Goal: Navigation & Orientation: Find specific page/section

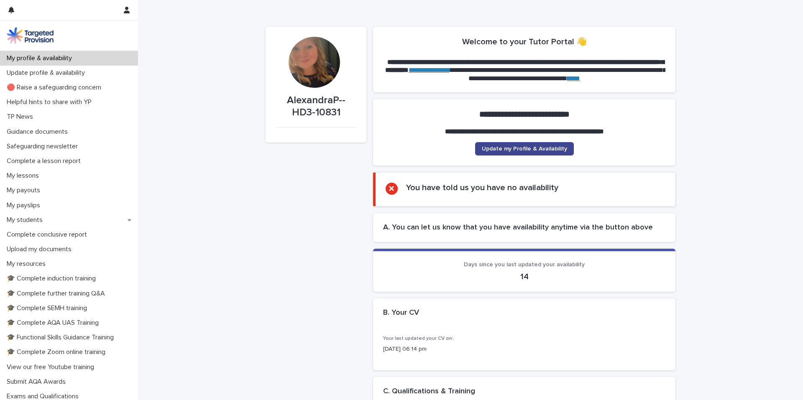
click at [515, 149] on span "Update my Profile & Availability" at bounding box center [524, 149] width 85 height 6
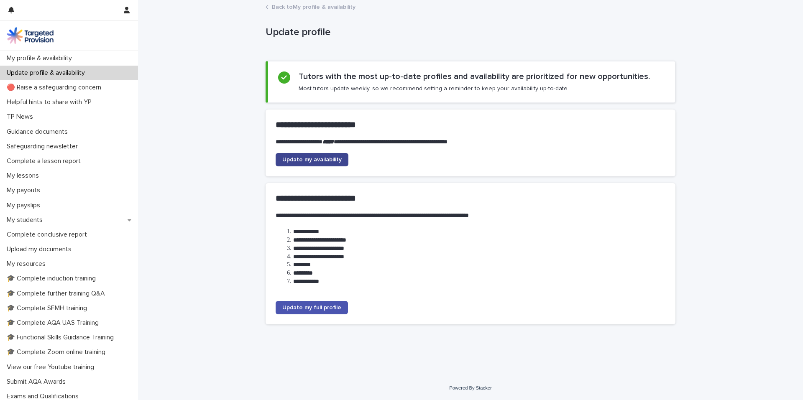
click at [341, 165] on link "Update my availability" at bounding box center [311, 159] width 73 height 13
click at [89, 225] on div "My students" at bounding box center [69, 220] width 138 height 15
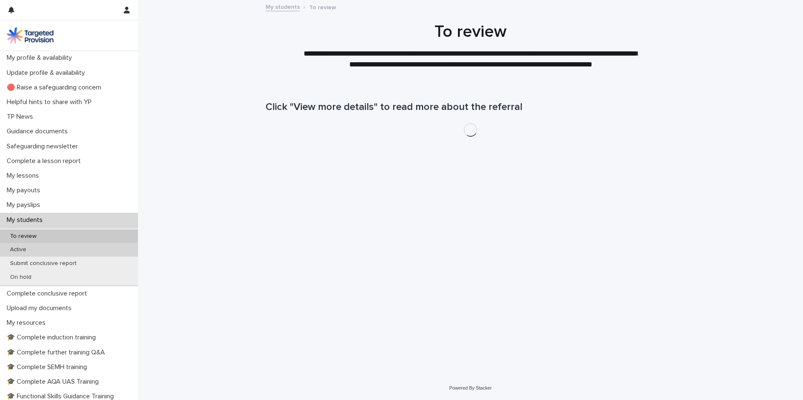
click at [98, 255] on div "Active" at bounding box center [69, 250] width 138 height 14
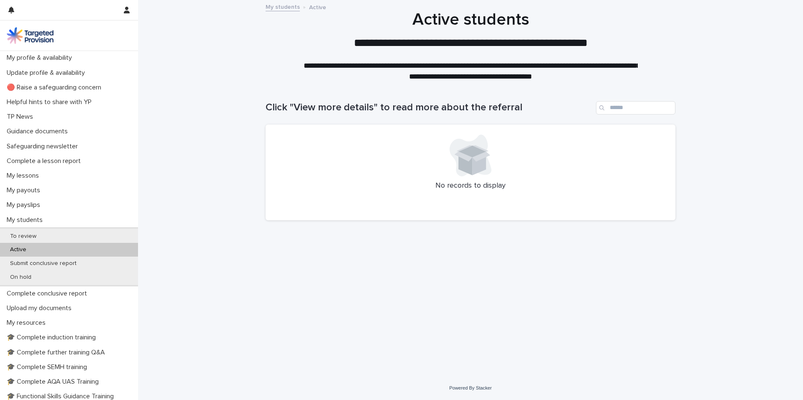
click at [92, 251] on div "Active" at bounding box center [69, 250] width 138 height 14
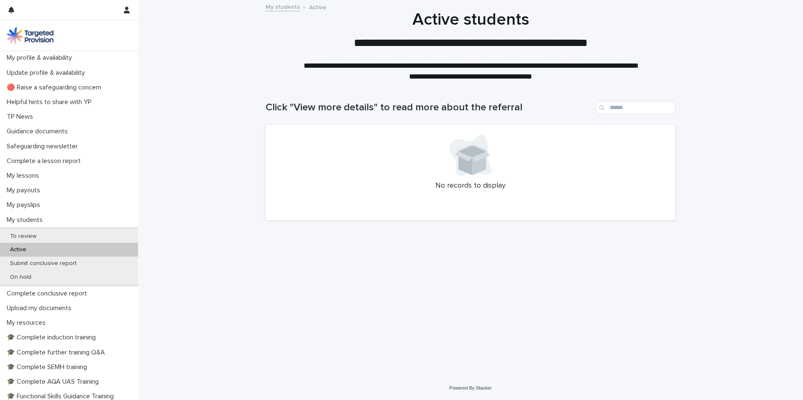
click at [92, 251] on div "Active" at bounding box center [69, 250] width 138 height 14
click at [93, 250] on div "Active" at bounding box center [69, 250] width 138 height 14
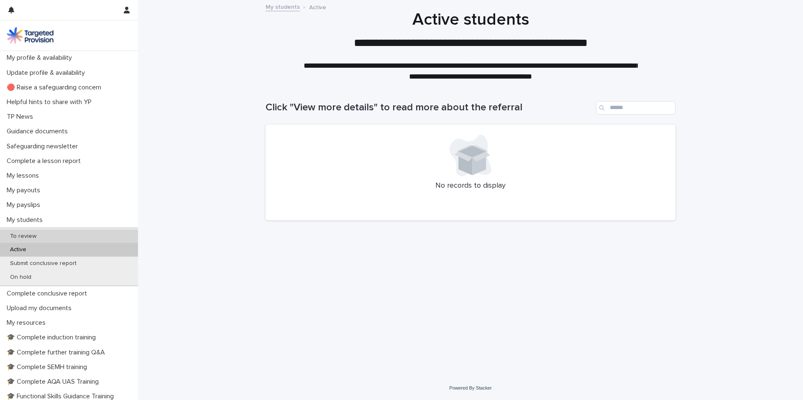
click at [96, 237] on div "To review" at bounding box center [69, 237] width 138 height 14
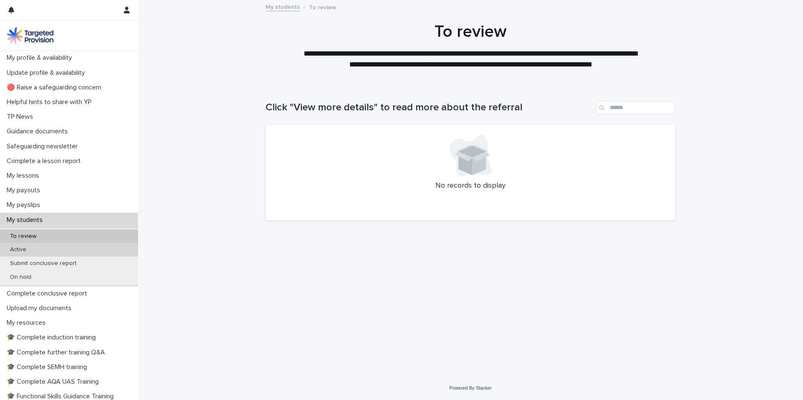
click at [101, 247] on div "Active" at bounding box center [69, 250] width 138 height 14
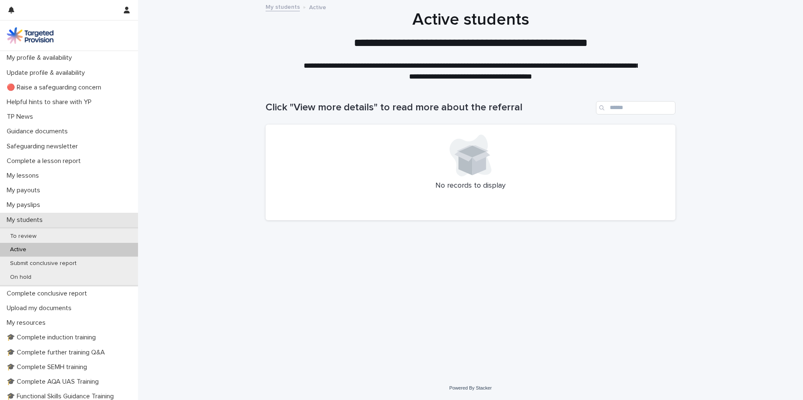
click at [46, 219] on p "My students" at bounding box center [26, 220] width 46 height 8
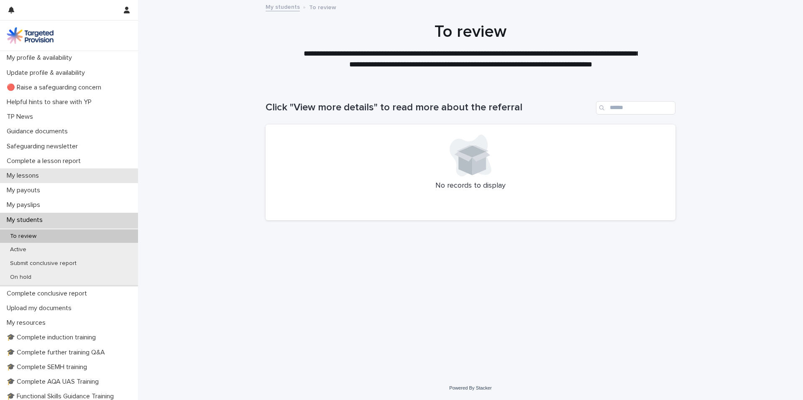
click at [80, 179] on div "My lessons" at bounding box center [69, 175] width 138 height 15
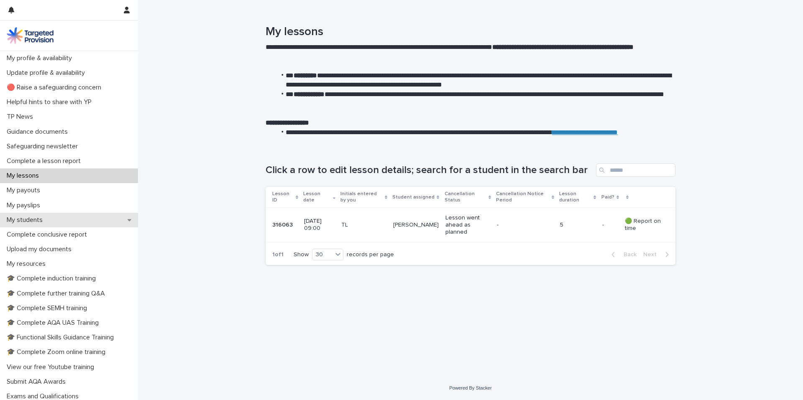
click at [96, 216] on div "My students" at bounding box center [69, 220] width 138 height 15
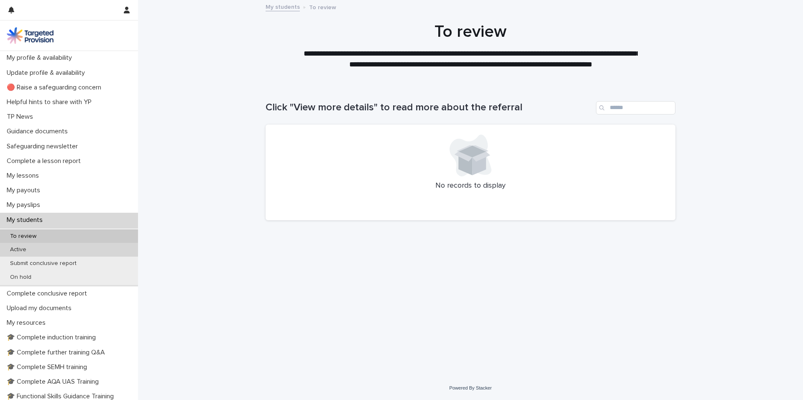
click at [104, 250] on div "Active" at bounding box center [69, 250] width 138 height 14
